Goal: Information Seeking & Learning: Learn about a topic

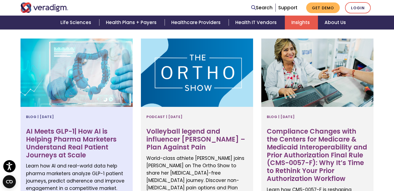
scroll to position [208, 0]
click at [81, 139] on h3 "AI Meets GLP-1| How AI is Helping Pharma Marketers Understand Real Patient Jour…" at bounding box center [76, 143] width 101 height 31
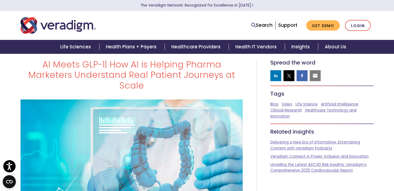
click at [183, 64] on h1 "AI Meets GLP-1| How AI is Helping Pharma Marketers Understand Real Patient Jour…" at bounding box center [132, 74] width 222 height 31
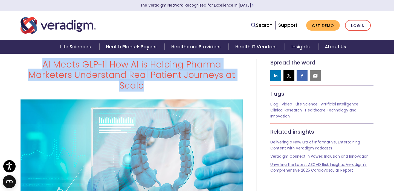
click at [183, 64] on h1 "AI Meets GLP-1| How AI is Helping Pharma Marketers Understand Real Patient Jour…" at bounding box center [132, 74] width 222 height 31
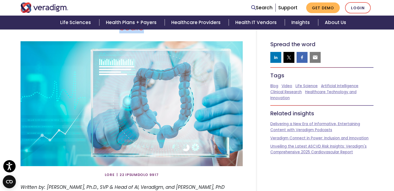
scroll to position [72, 0]
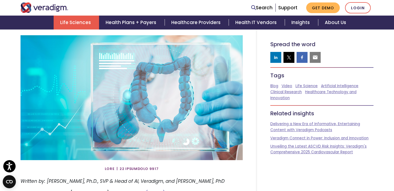
copy div "AI Meets GLP-1| How AI is Helping Pharma Marketers Understand Real Patient Jour…"
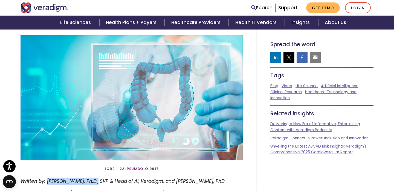
drag, startPoint x: 96, startPoint y: 172, endPoint x: 48, endPoint y: 171, distance: 48.2
click at [48, 178] on em "Written by: [PERSON_NAME], Ph.D., SVP & Head of AI, Veradigm, and [PERSON_NAME]…" at bounding box center [123, 181] width 204 height 7
copy em "[PERSON_NAME], Ph.D."
drag, startPoint x: 230, startPoint y: 172, endPoint x: 176, endPoint y: 172, distance: 54.5
click at [176, 178] on p "Written by: [PERSON_NAME], Ph.D., SVP & Head of AI, Veradigm, and [PERSON_NAME]…" at bounding box center [132, 181] width 222 height 7
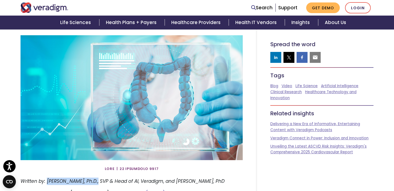
copy em "[PERSON_NAME], PhD"
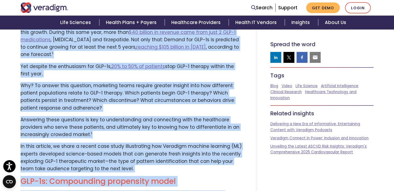
scroll to position [67, 0]
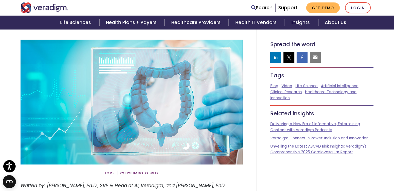
drag, startPoint x: 168, startPoint y: 85, endPoint x: 23, endPoint y: 181, distance: 174.3
copy div "Initially approved for [MEDICAL_DATA], GLP-1 agonists (GLP-1s) are now widely u…"
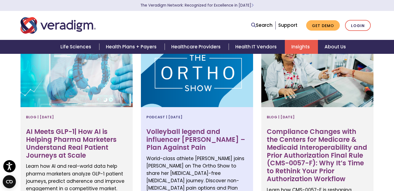
click at [166, 134] on h3 "Volleyball legend and influencer Gabby Reece – Plan Against Pain" at bounding box center [197, 140] width 101 height 24
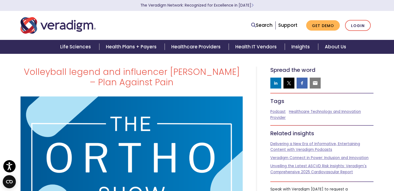
click at [134, 84] on h1 "Volleyball legend and influencer [PERSON_NAME] – Plan Against Pain" at bounding box center [132, 77] width 222 height 21
click at [134, 84] on h1 "Volleyball legend and influencer Gabby Reece – Plan Against Pain" at bounding box center [132, 77] width 222 height 21
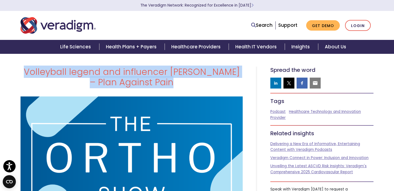
click at [134, 84] on h1 "Volleyball legend and influencer Gabby Reece – Plan Against Pain" at bounding box center [132, 77] width 222 height 21
copy div "Volleyball legend and influencer Gabby Reece – Plan Against Pain"
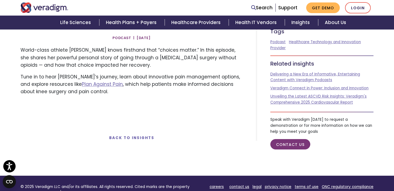
scroll to position [199, 0]
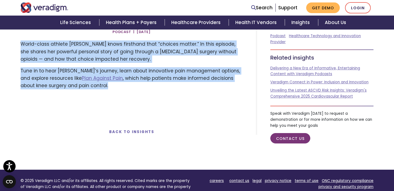
drag, startPoint x: 92, startPoint y: 85, endPoint x: 18, endPoint y: 44, distance: 84.4
click at [18, 44] on div "World-class athlete Gabby Reece knows firsthand that “choices matter.” In this …" at bounding box center [131, 67] width 231 height 53
copy div "World-class athlete Gabby Reece knows firsthand that “choices matter.” In this …"
